Goal: Find specific page/section: Find specific page/section

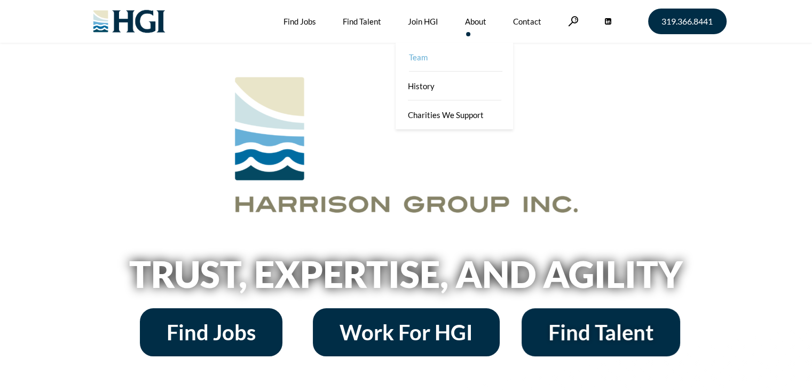
click at [458, 55] on link "Team" at bounding box center [456, 57] width 118 height 29
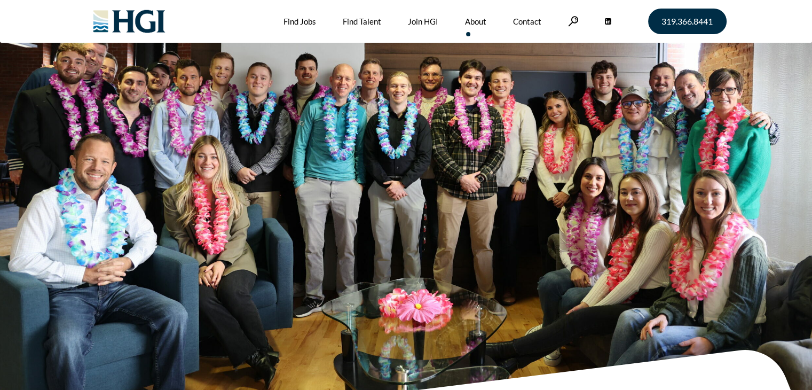
click at [331, 116] on div "Meet The Team Home » About » Team" at bounding box center [241, 204] width 310 height 272
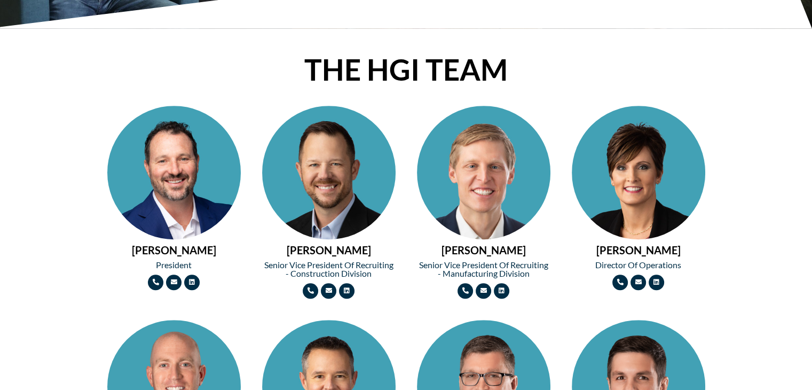
scroll to position [429, 0]
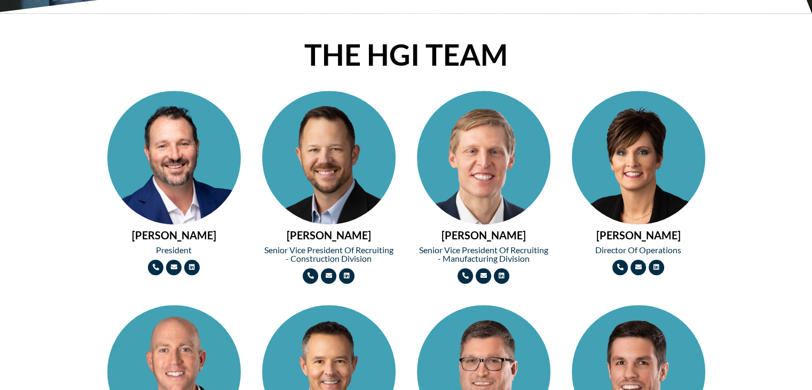
drag, startPoint x: 801, startPoint y: 101, endPoint x: 796, endPoint y: 130, distance: 29.3
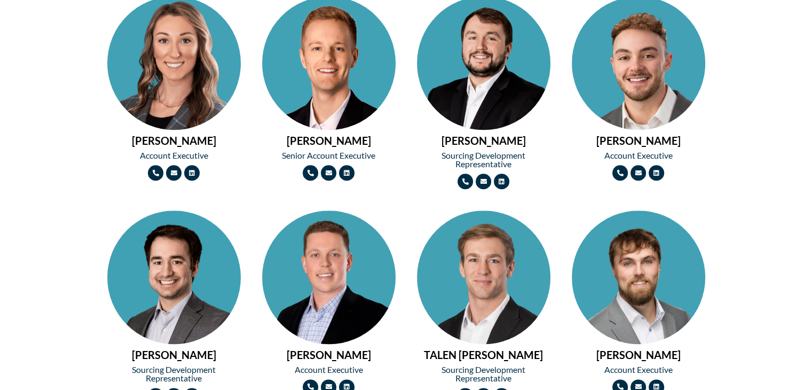
scroll to position [1156, 0]
